Goal: Transaction & Acquisition: Purchase product/service

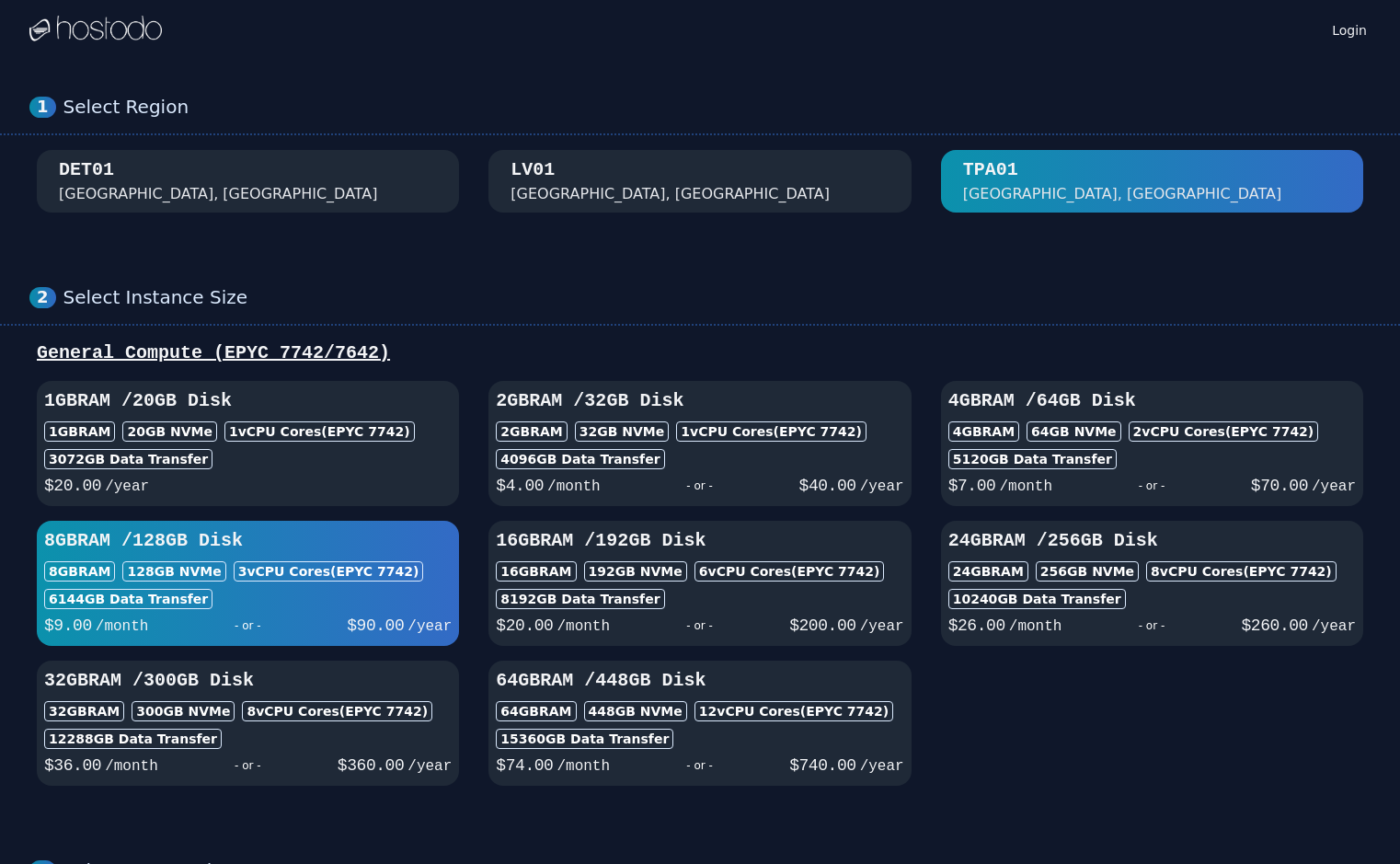
click at [337, 181] on div "DET01 [GEOGRAPHIC_DATA], [GEOGRAPHIC_DATA]" at bounding box center [248, 181] width 378 height 48
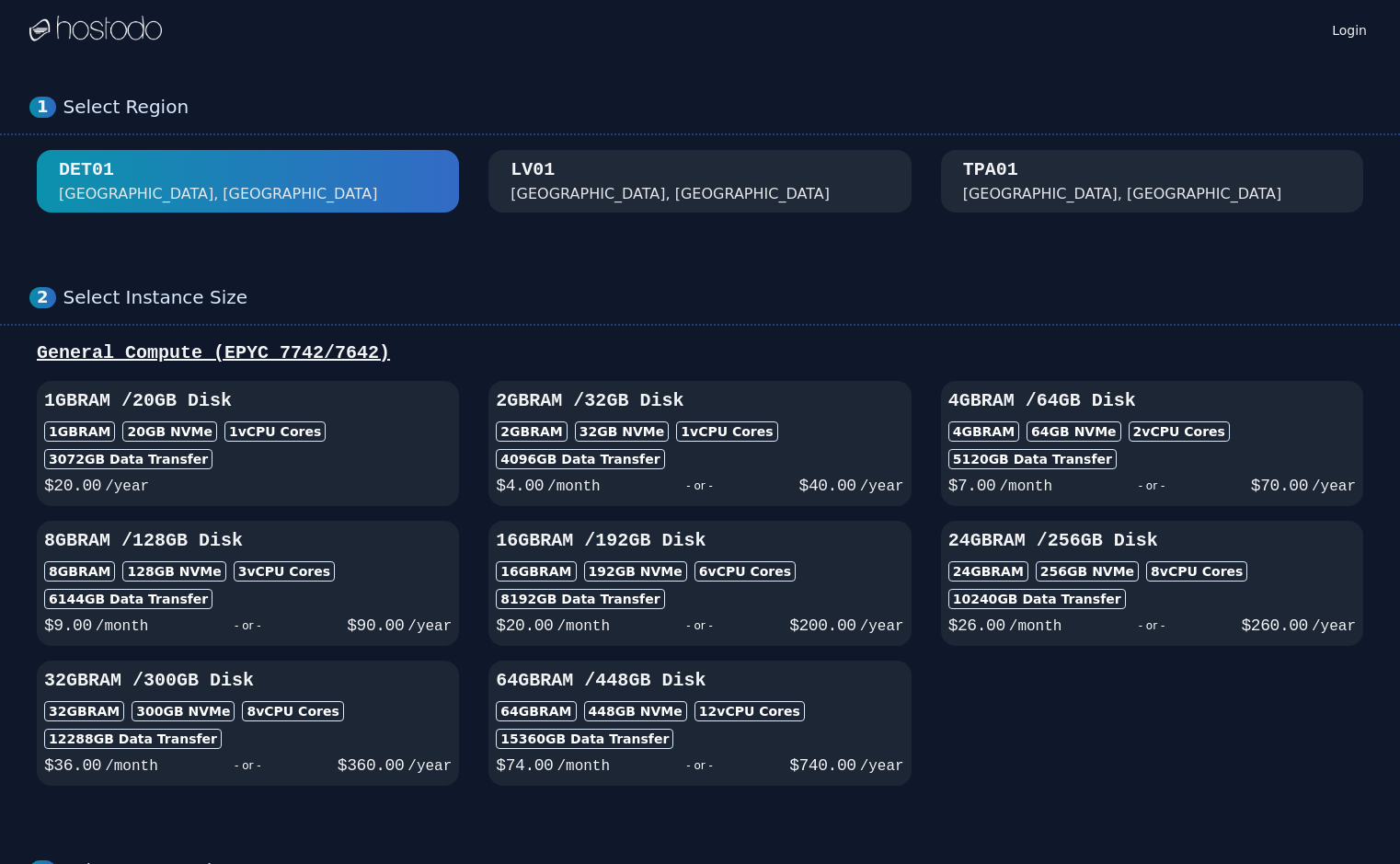
click at [615, 179] on div "[GEOGRAPHIC_DATA], [GEOGRAPHIC_DATA]" at bounding box center [699, 181] width 378 height 48
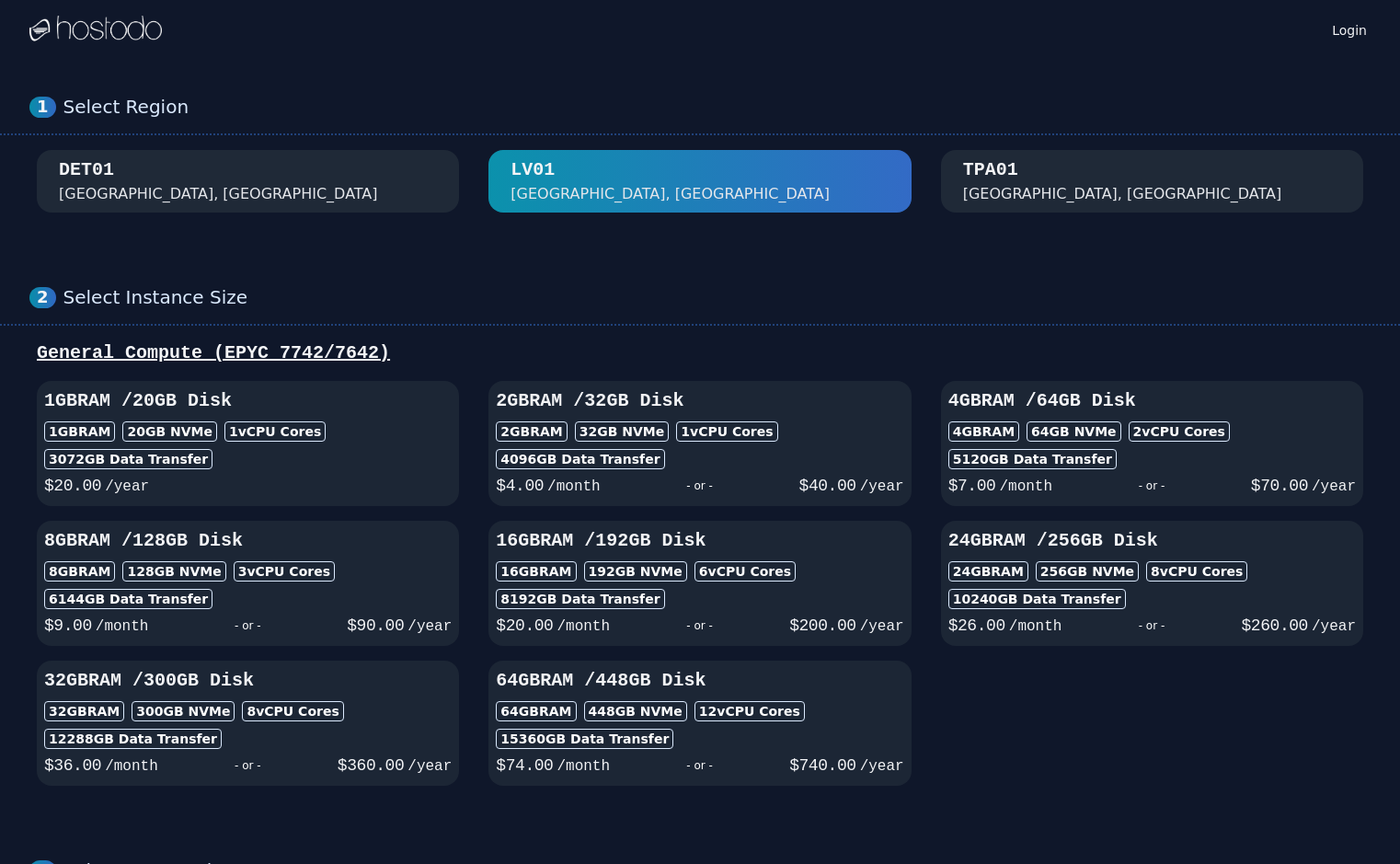
click at [1178, 175] on div "TPA01 [GEOGRAPHIC_DATA], [GEOGRAPHIC_DATA]" at bounding box center [1152, 181] width 378 height 48
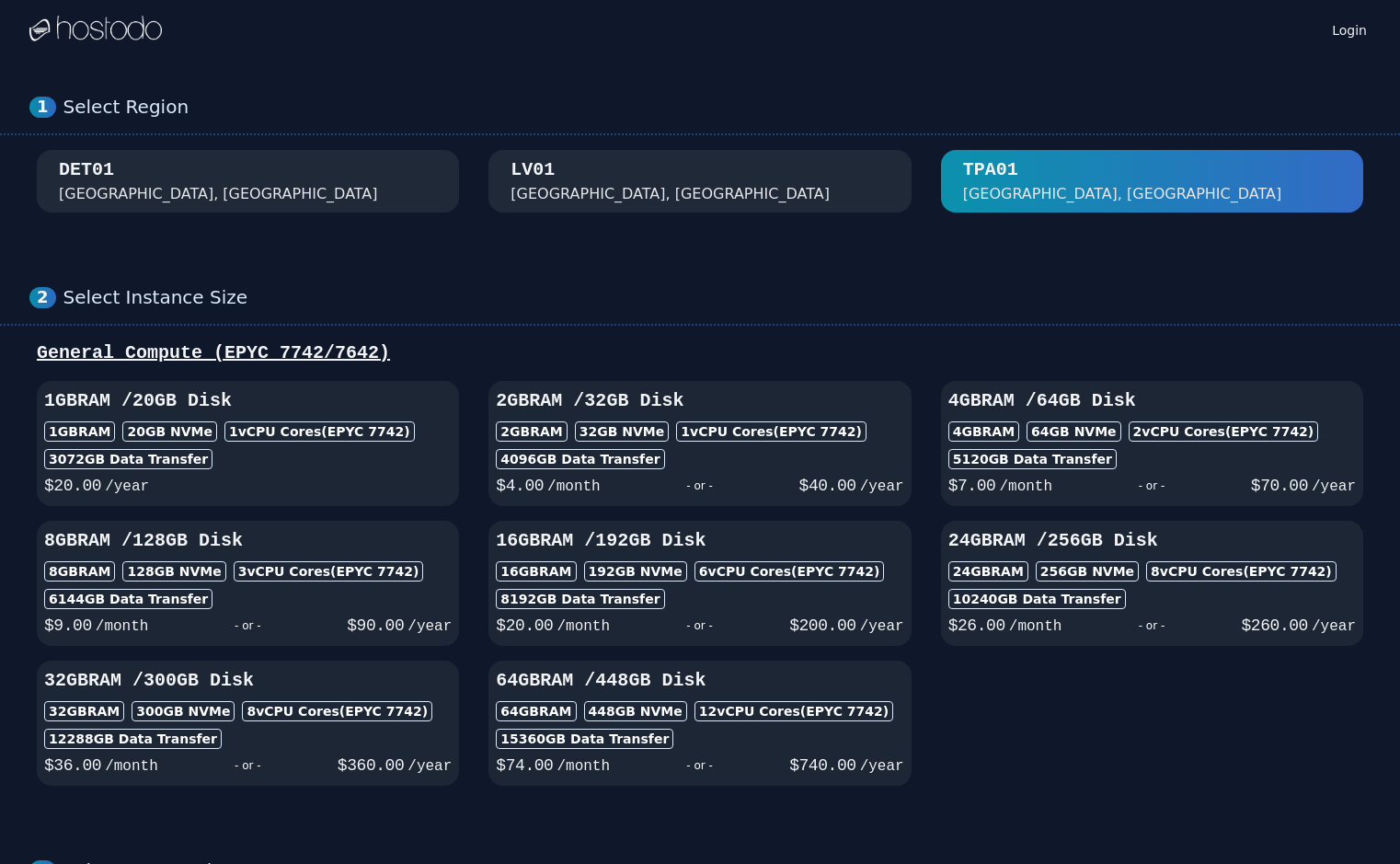
click at [664, 175] on div "[GEOGRAPHIC_DATA], [GEOGRAPHIC_DATA]" at bounding box center [699, 181] width 378 height 48
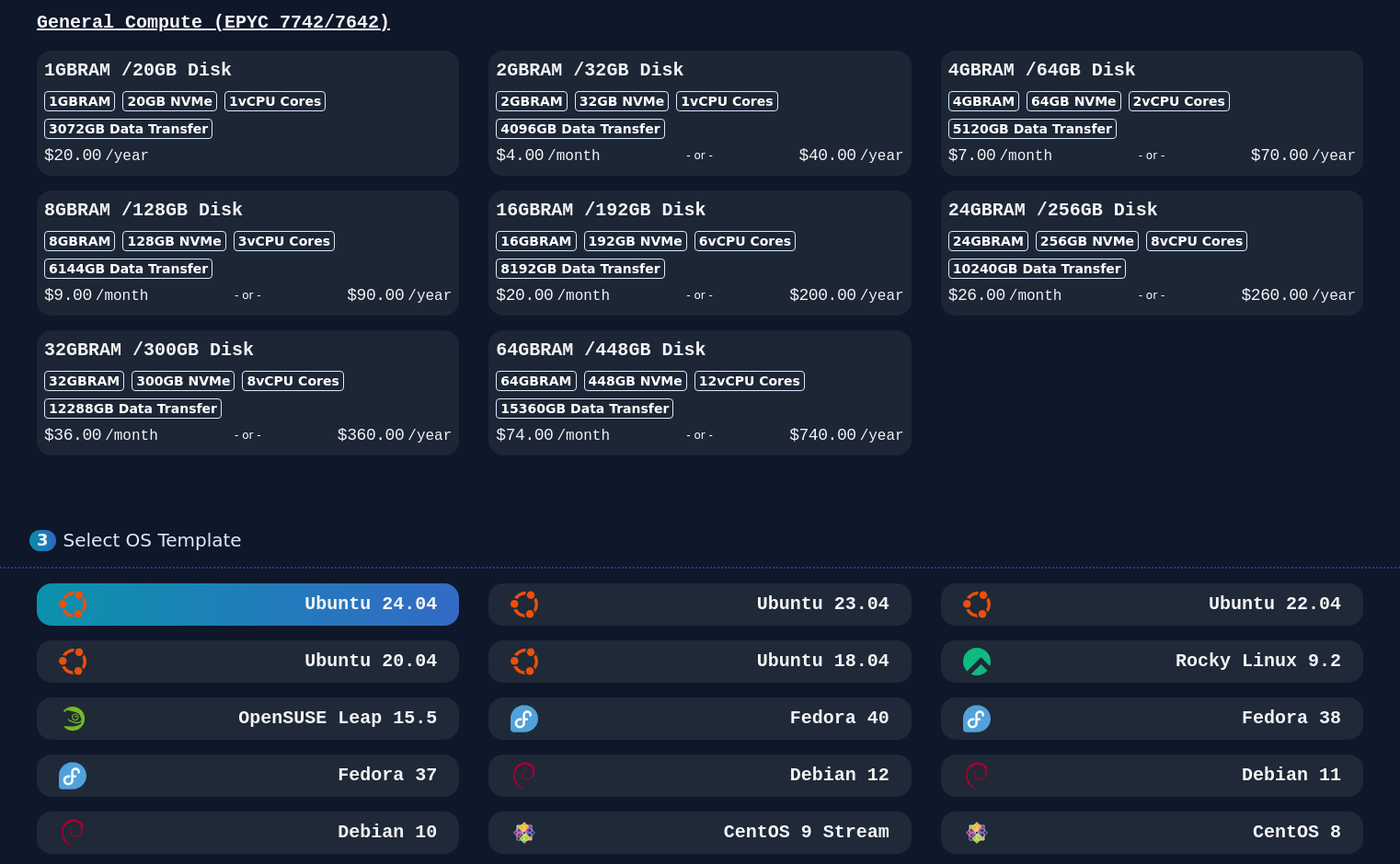
scroll to position [224, 0]
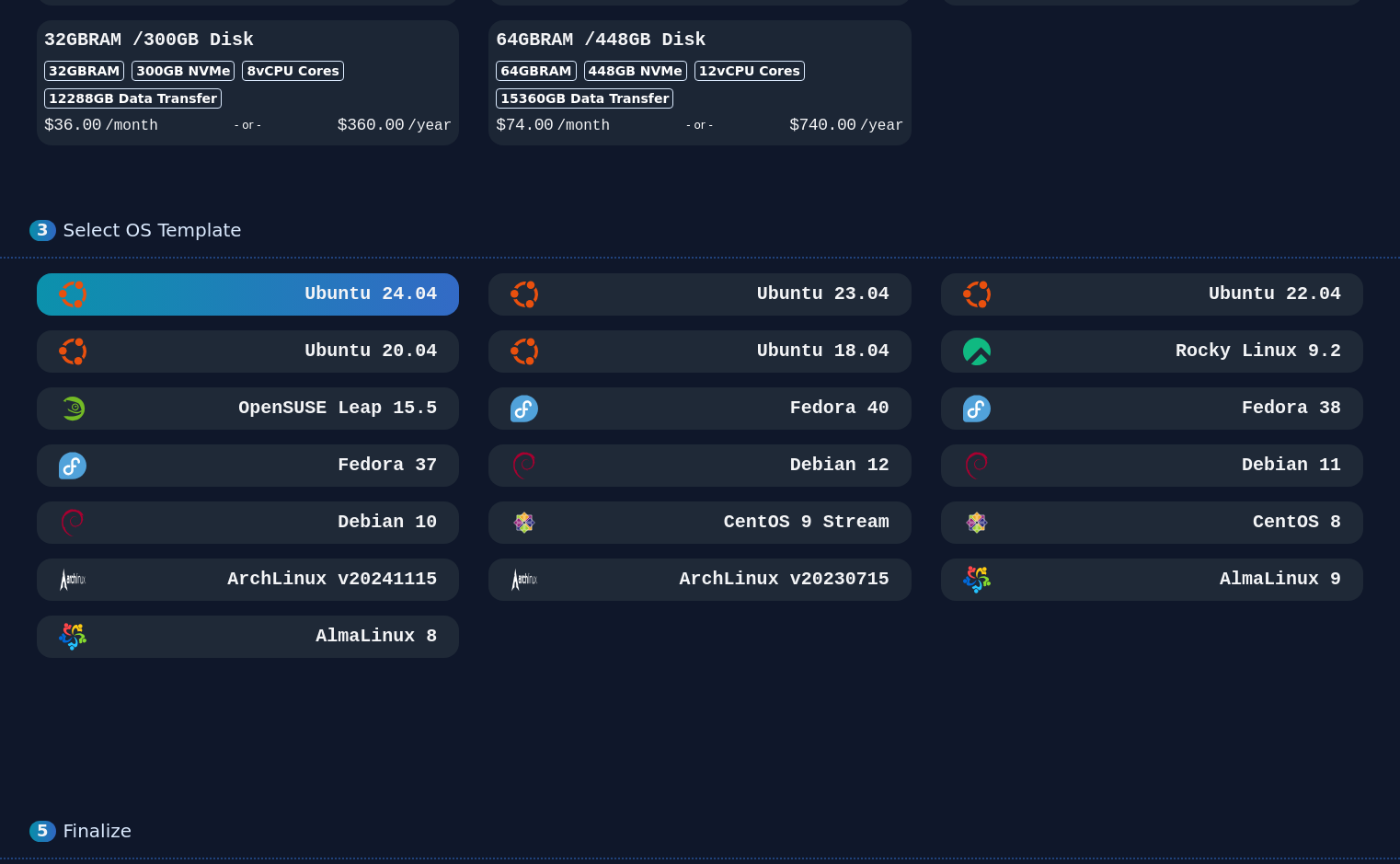
scroll to position [644, 0]
